Goal: Check status: Check status

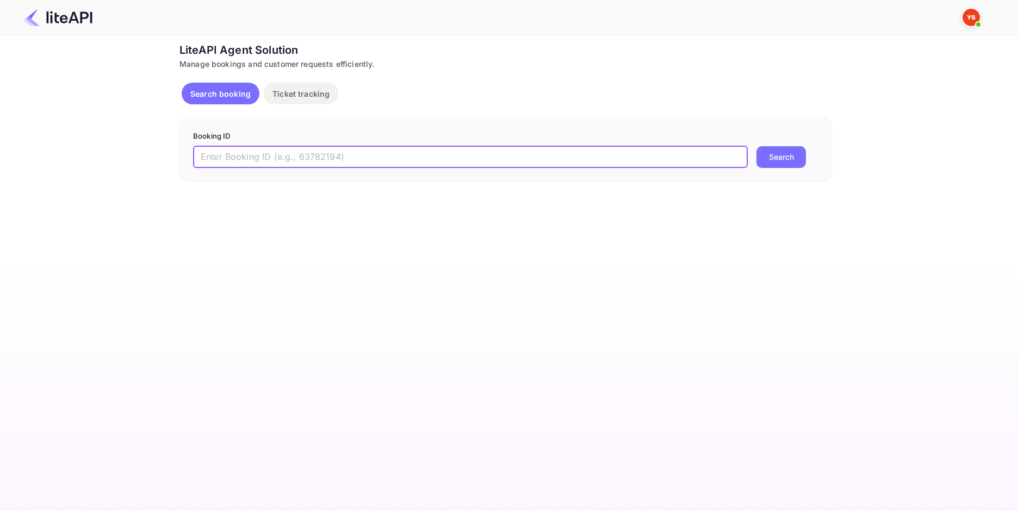
click at [393, 155] on input "text" at bounding box center [470, 157] width 555 height 22
paste input "8660029"
type input "8660029"
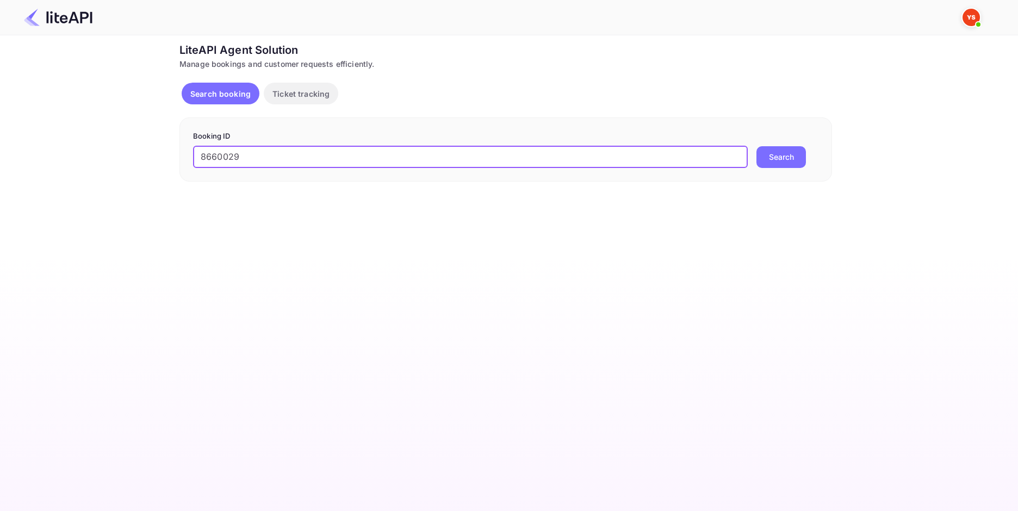
click at [770, 161] on button "Search" at bounding box center [780, 157] width 49 height 22
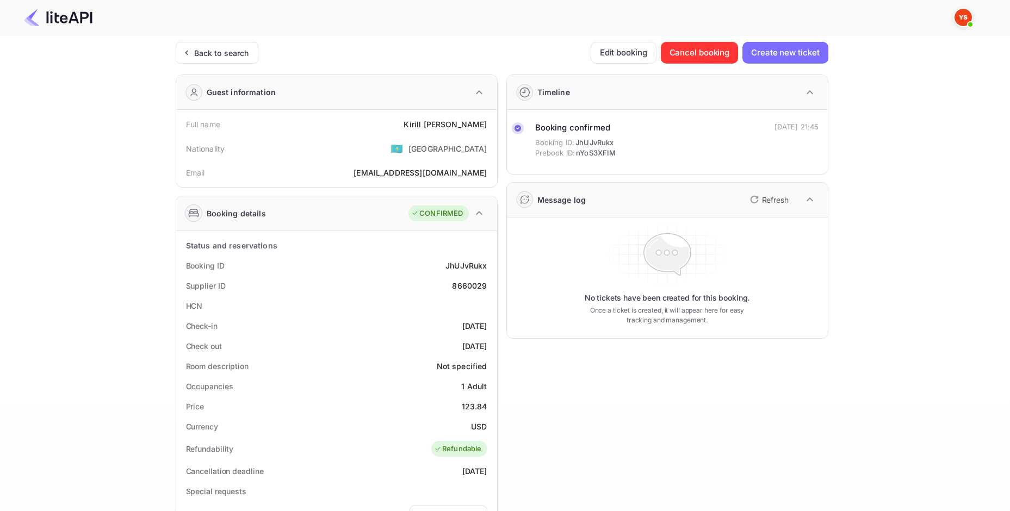
click at [469, 124] on div "Kirill Gertsen" at bounding box center [445, 124] width 83 height 11
copy div "Kirill Gertsen"
click at [475, 412] on div "123.84" at bounding box center [475, 406] width 26 height 11
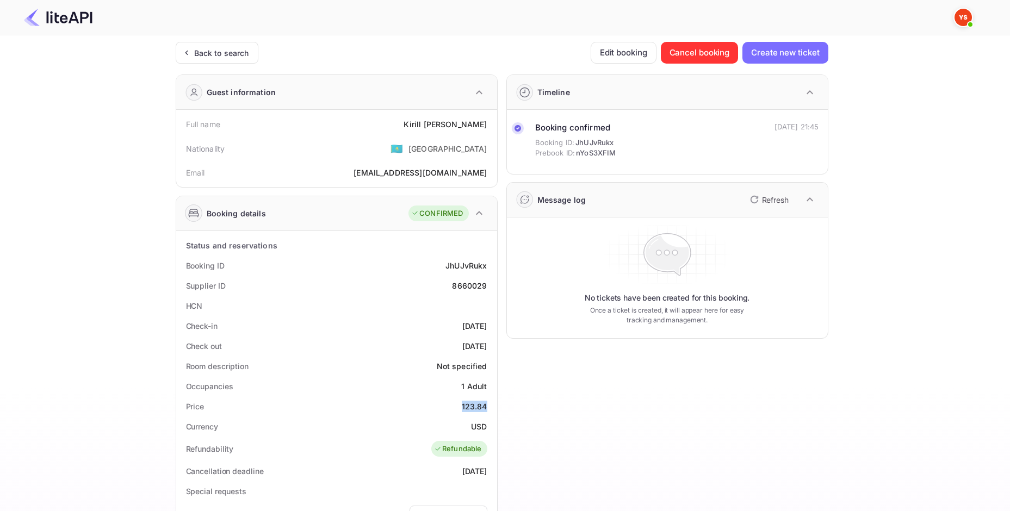
click at [475, 412] on div "123.84" at bounding box center [475, 406] width 26 height 11
copy div "123.84"
click at [475, 423] on div "USD" at bounding box center [479, 426] width 16 height 11
copy div "USD"
